Goal: Navigation & Orientation: Understand site structure

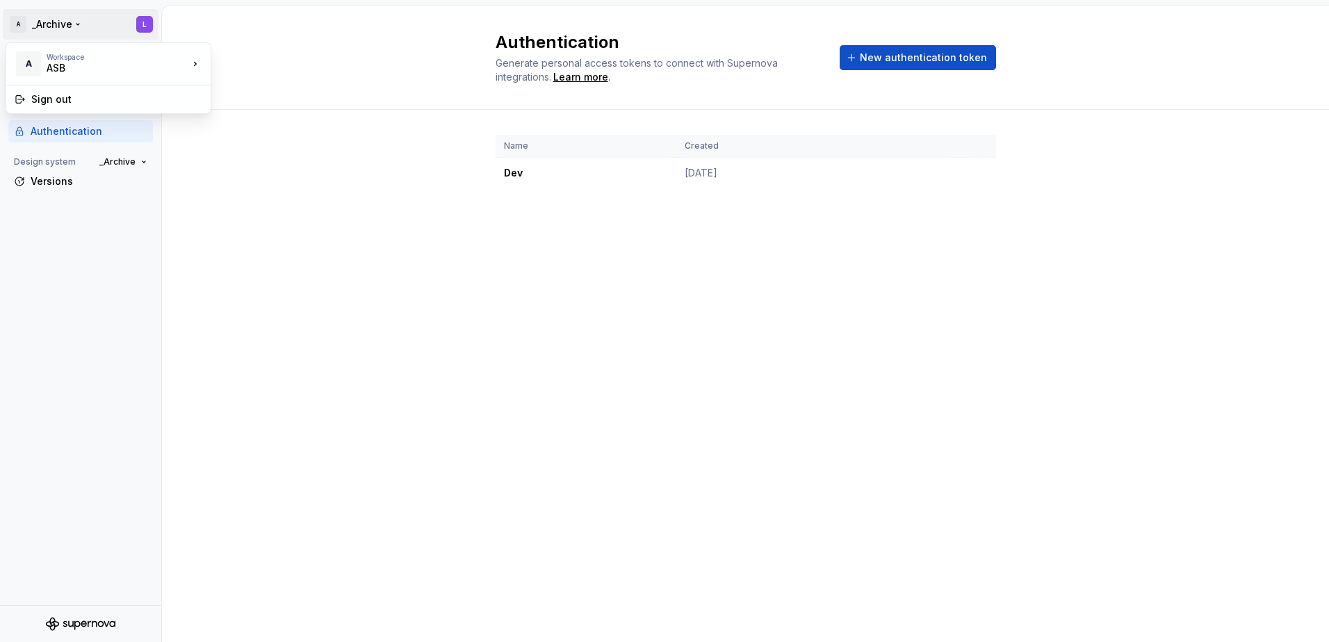
click at [99, 23] on html "A _Archive L Back Account Profile Authentication Design system _Archive Version…" at bounding box center [664, 321] width 1329 height 642
click at [92, 62] on div "ASB" at bounding box center [106, 68] width 118 height 14
click at [88, 68] on div "ASB" at bounding box center [106, 68] width 118 height 14
click at [258, 70] on div "ASB" at bounding box center [270, 60] width 118 height 22
click at [32, 56] on div "Back" at bounding box center [89, 61] width 117 height 14
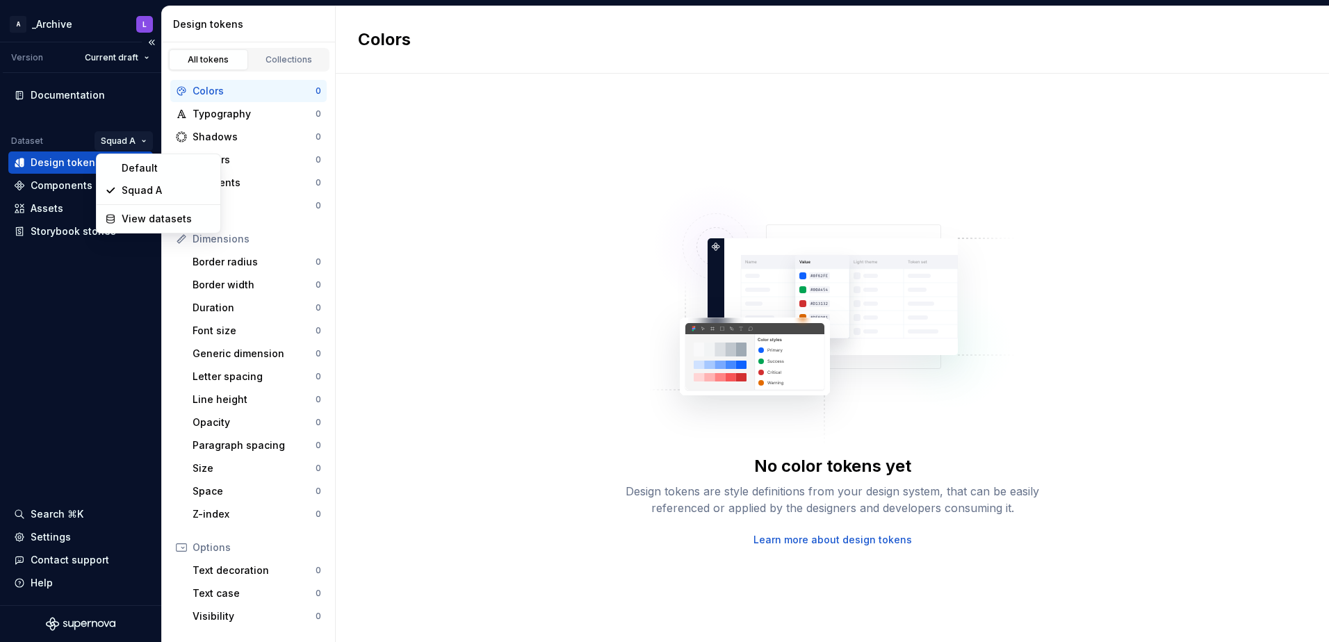
click at [131, 140] on html "A _Archive L Version Current draft Documentation Dataset Squad A Design tokens …" at bounding box center [664, 321] width 1329 height 642
click at [90, 342] on html "A _Archive L Version Current draft Documentation Dataset Squad A Design tokens …" at bounding box center [664, 321] width 1329 height 642
click at [223, 181] on div "Gradients" at bounding box center [254, 183] width 123 height 14
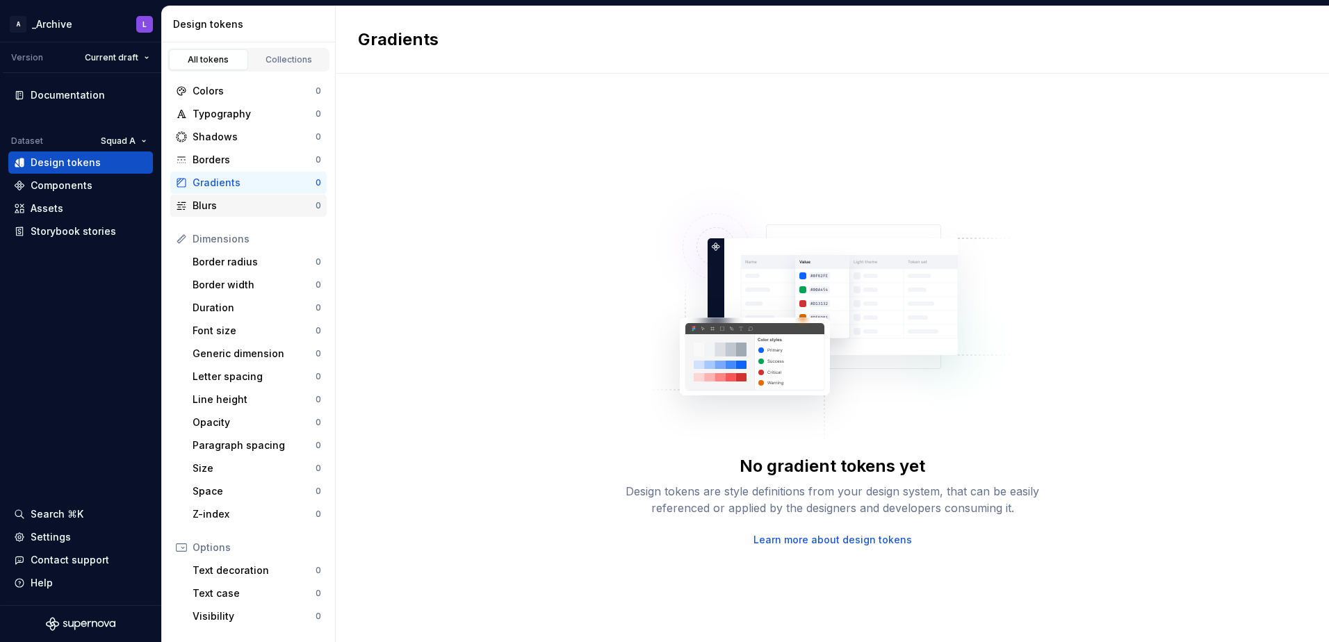
click at [229, 203] on div "Blurs" at bounding box center [254, 206] width 123 height 14
click at [239, 329] on div "Font size" at bounding box center [254, 331] width 123 height 14
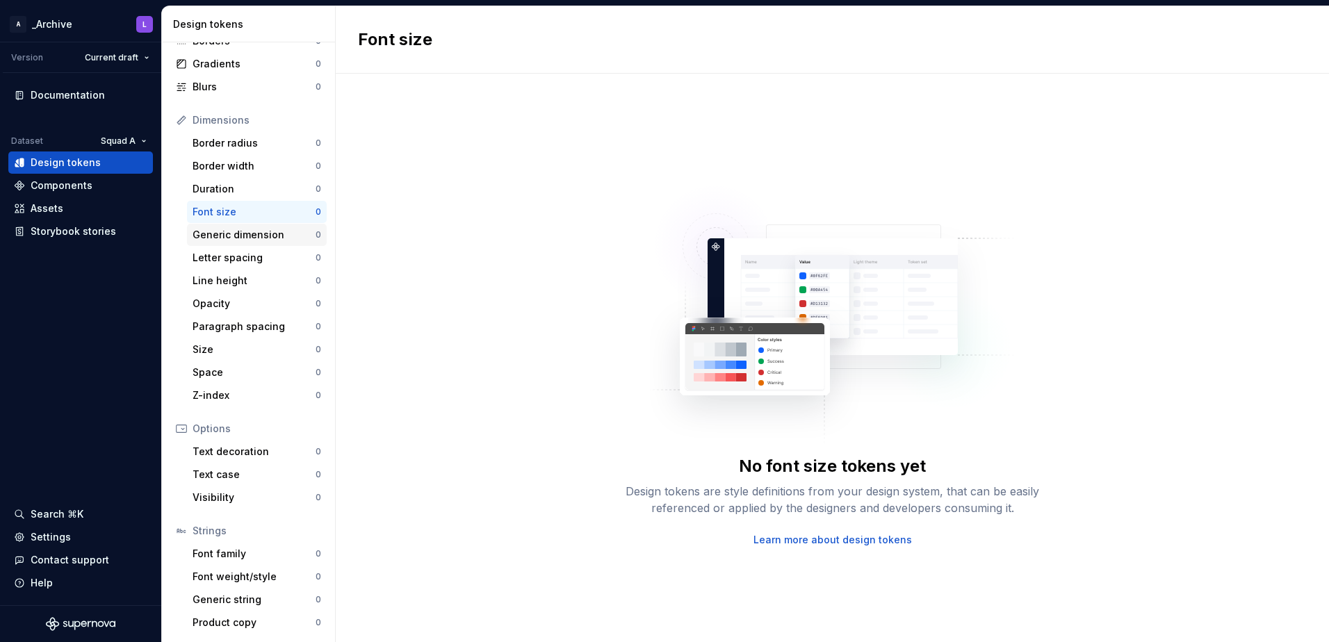
click at [250, 242] on div "Generic dimension 0" at bounding box center [257, 235] width 140 height 22
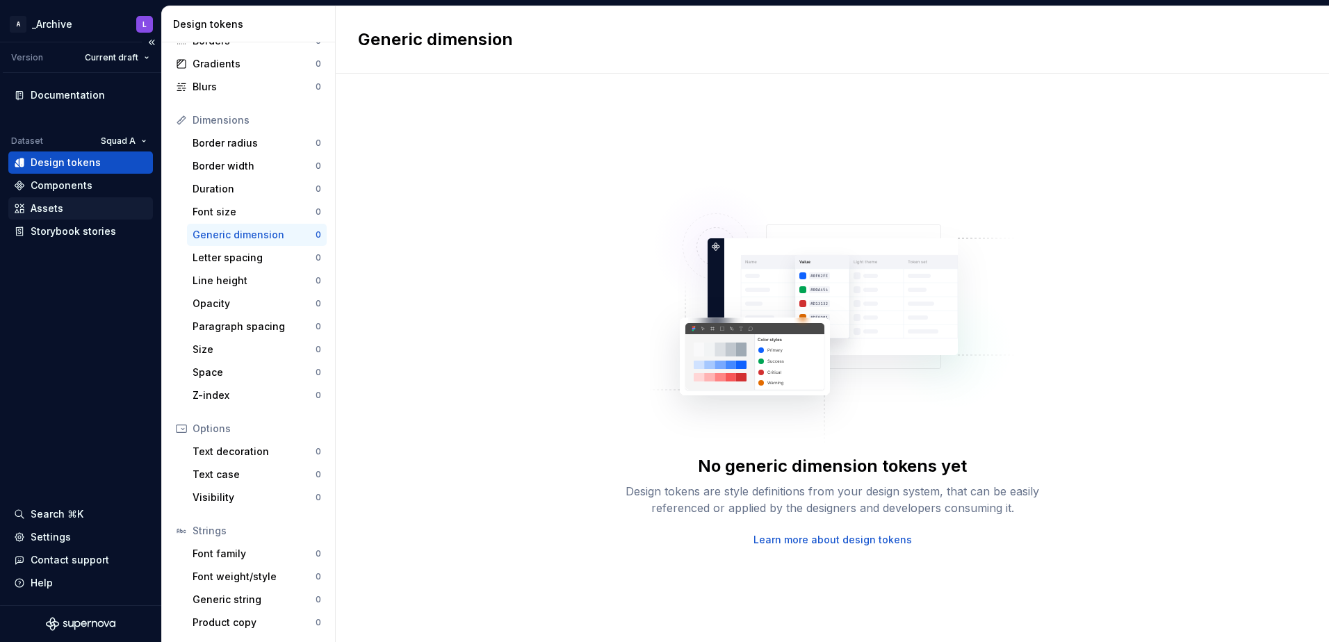
click at [90, 207] on div "Assets" at bounding box center [80, 209] width 133 height 14
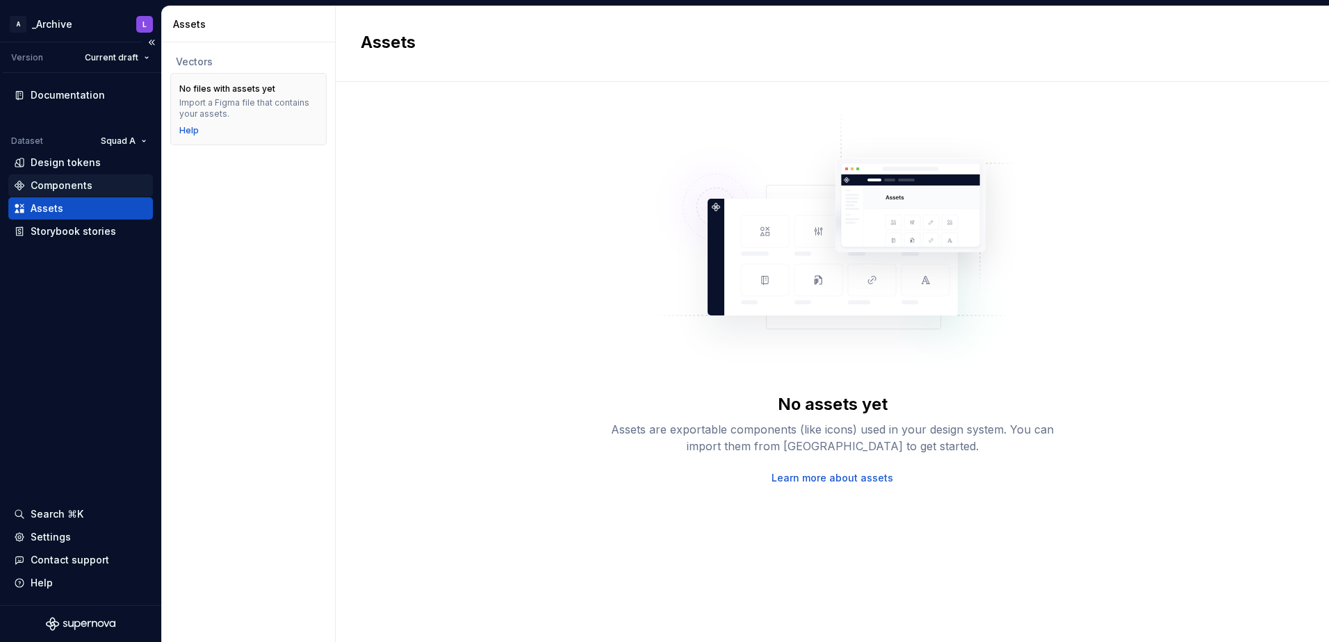
click at [81, 186] on div "Components" at bounding box center [62, 186] width 62 height 14
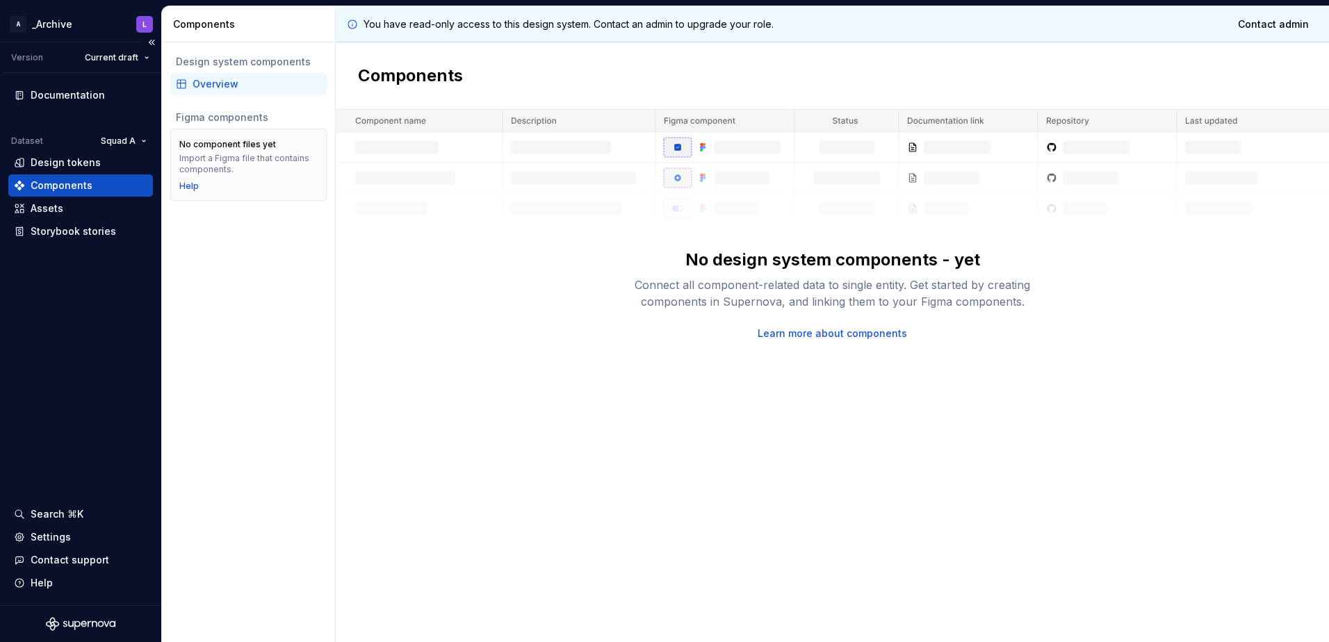
click at [88, 424] on div "Documentation Dataset Squad A Design tokens Components Assets Storybook stories…" at bounding box center [80, 339] width 161 height 532
click at [102, 384] on div "Documentation Dataset Squad A Design tokens Components Assets Storybook stories…" at bounding box center [80, 339] width 161 height 532
click at [76, 211] on div "Assets" at bounding box center [80, 209] width 133 height 14
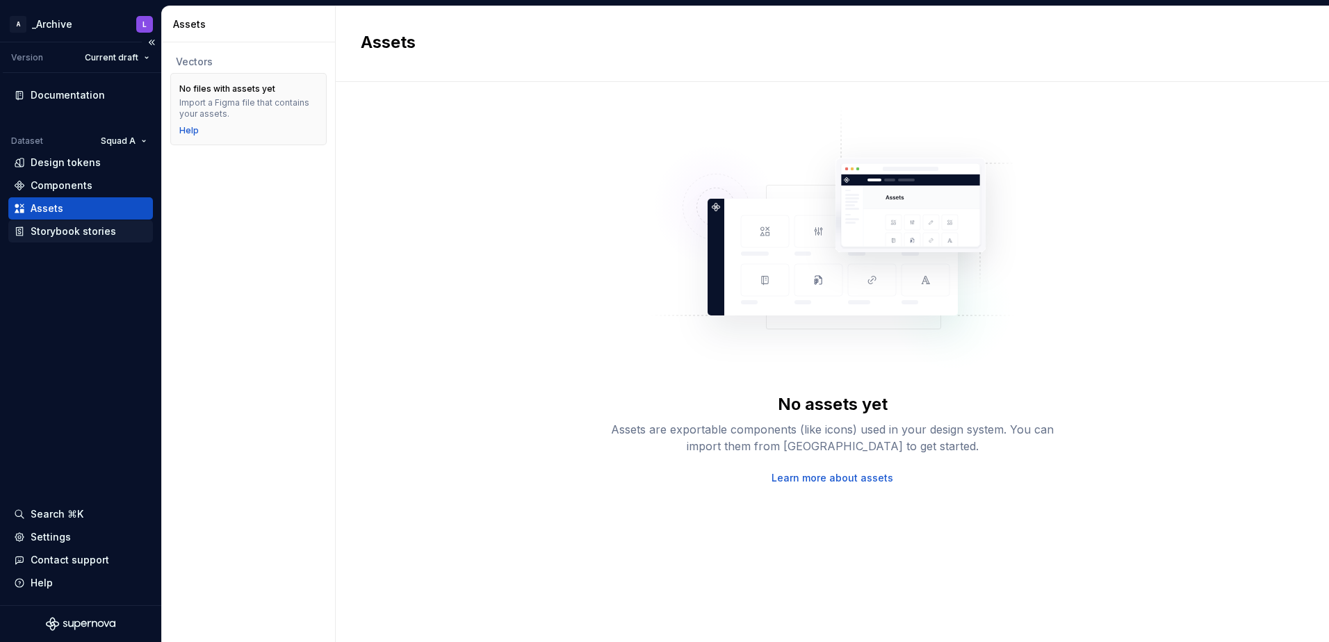
click at [78, 231] on div "Storybook stories" at bounding box center [73, 231] width 85 height 14
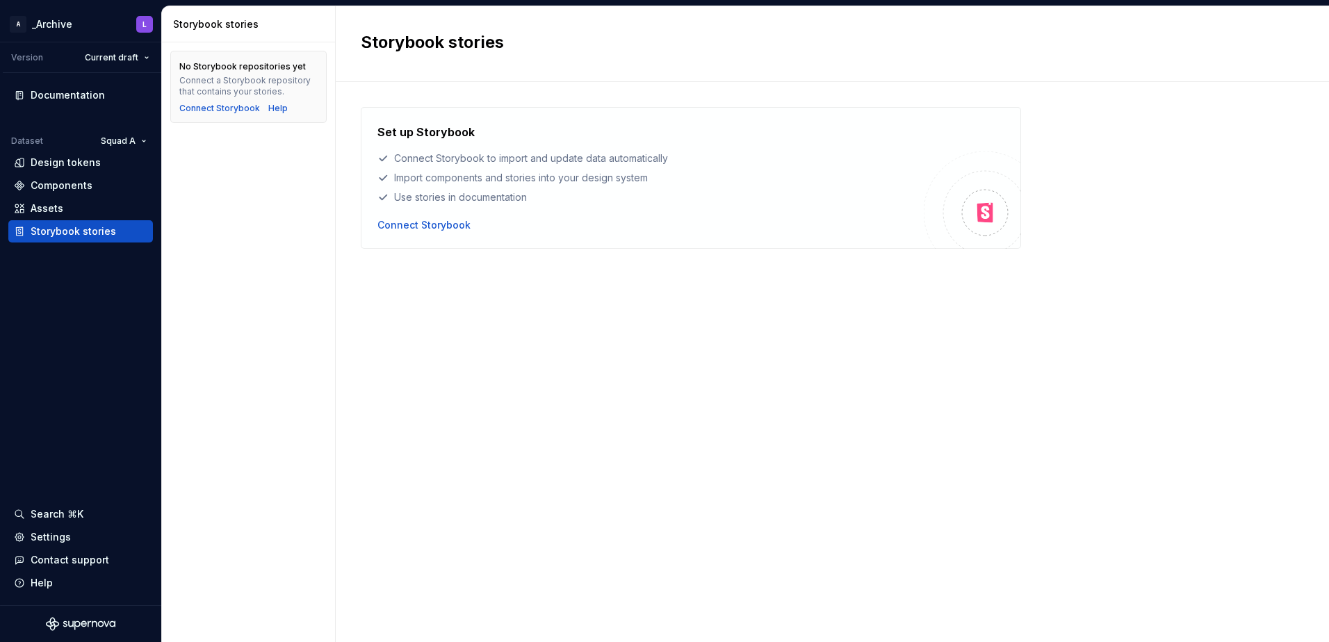
click at [585, 275] on div "Set up Storybook Connect Storybook to import and update data automatically Impo…" at bounding box center [832, 348] width 943 height 482
click at [62, 541] on div "Settings" at bounding box center [51, 537] width 40 height 14
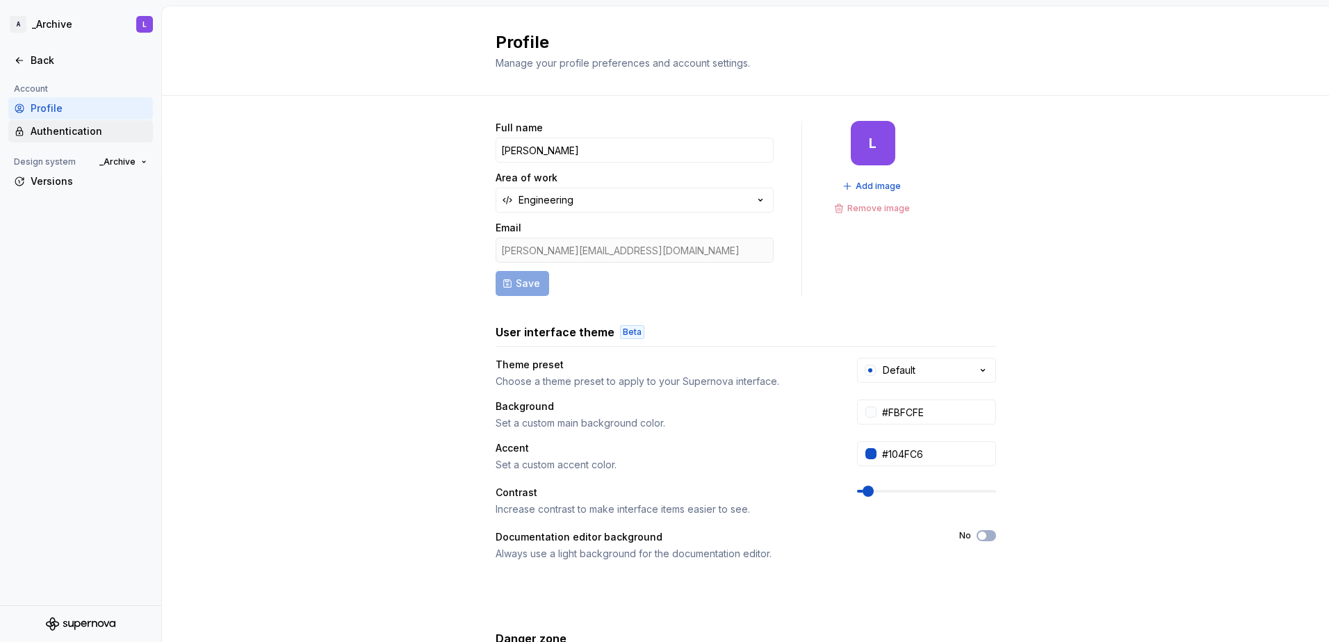
click at [102, 138] on div "Authentication" at bounding box center [89, 131] width 117 height 14
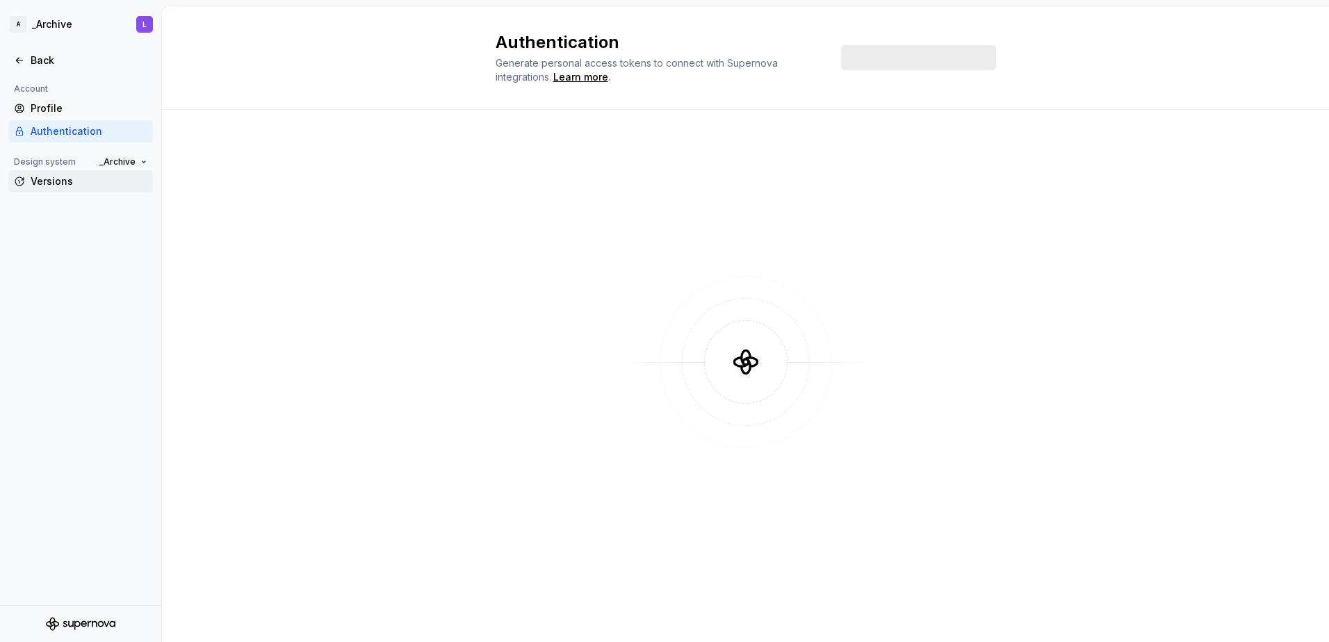
click at [48, 181] on div "Versions" at bounding box center [89, 181] width 117 height 14
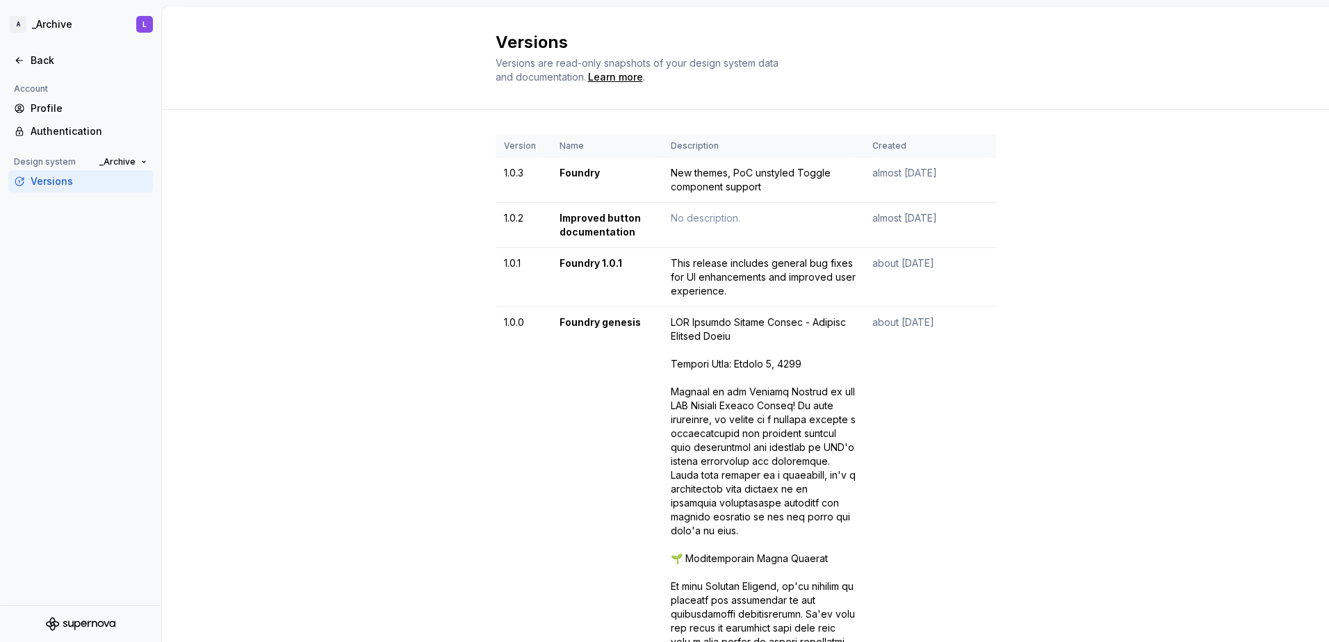
click at [27, 63] on div "Back" at bounding box center [80, 61] width 133 height 14
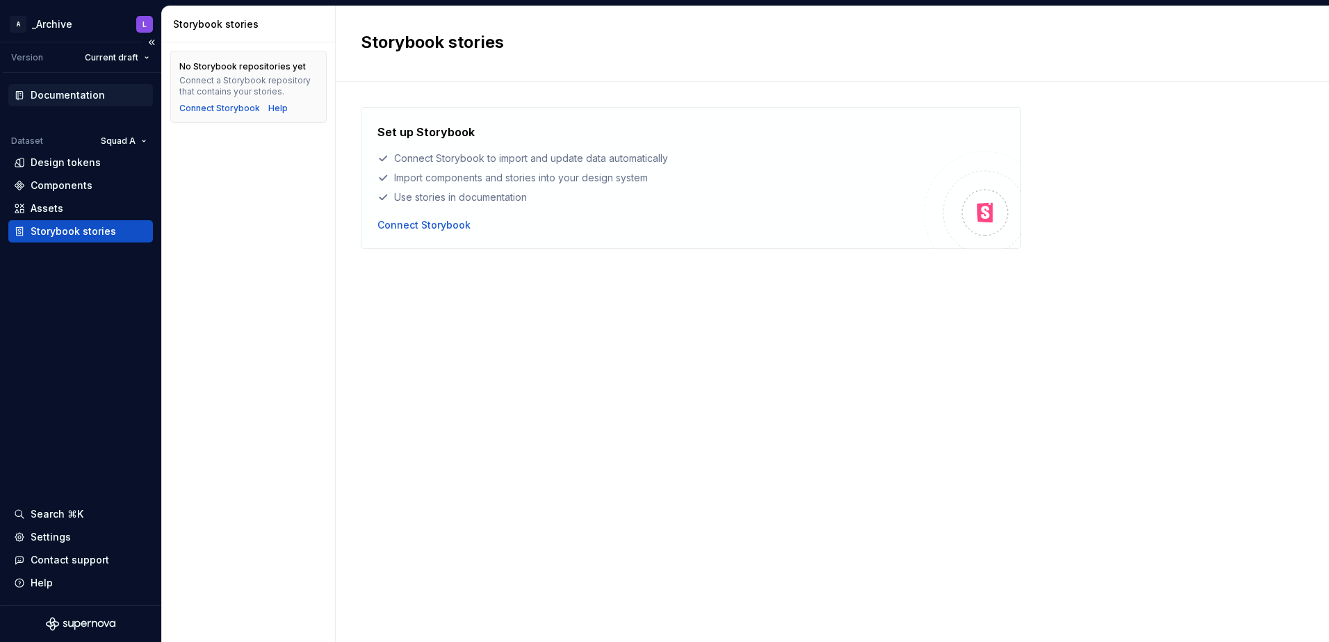
click at [48, 94] on div "Documentation" at bounding box center [68, 95] width 74 height 14
